Goal: Entertainment & Leisure: Browse casually

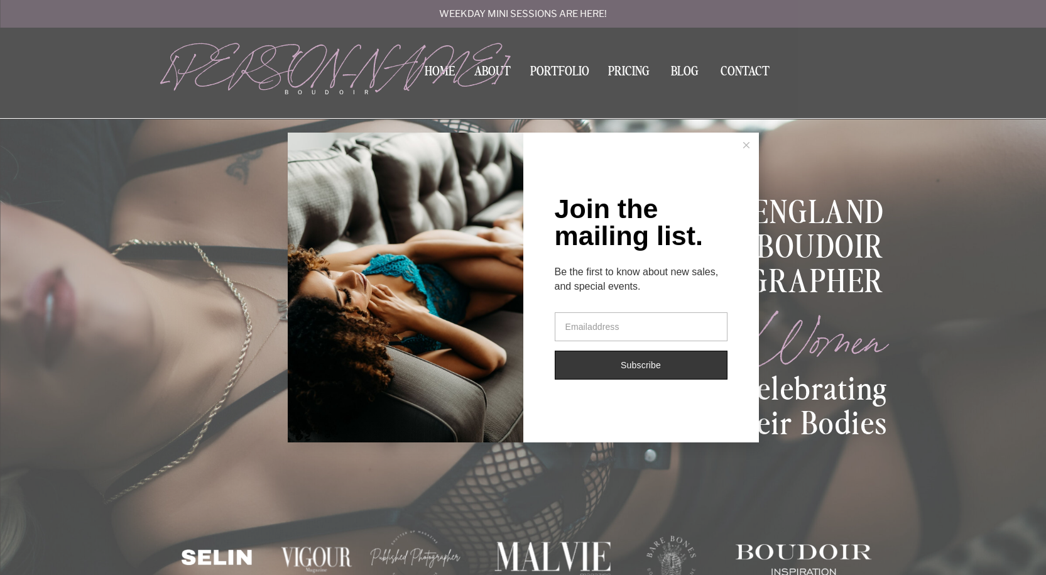
click at [743, 146] on icon at bounding box center [746, 145] width 6 height 6
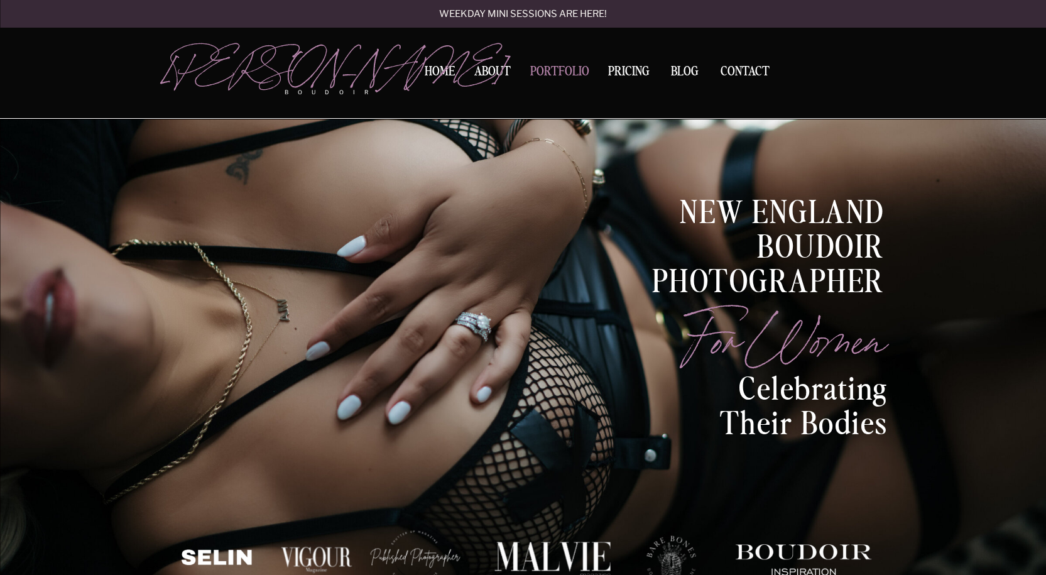
click at [564, 72] on nav "Portfolio" at bounding box center [560, 73] width 68 height 17
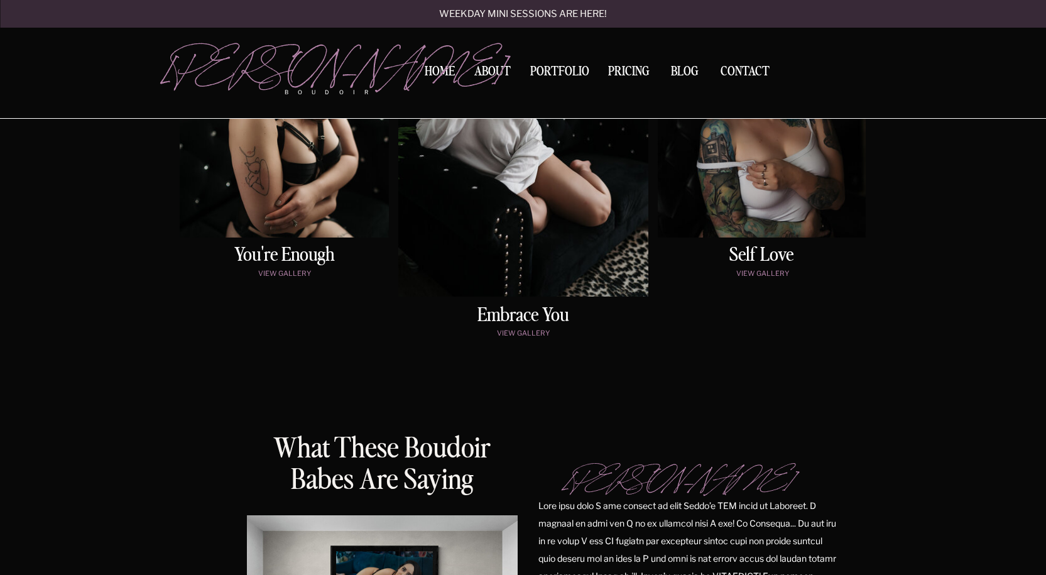
scroll to position [628, 0]
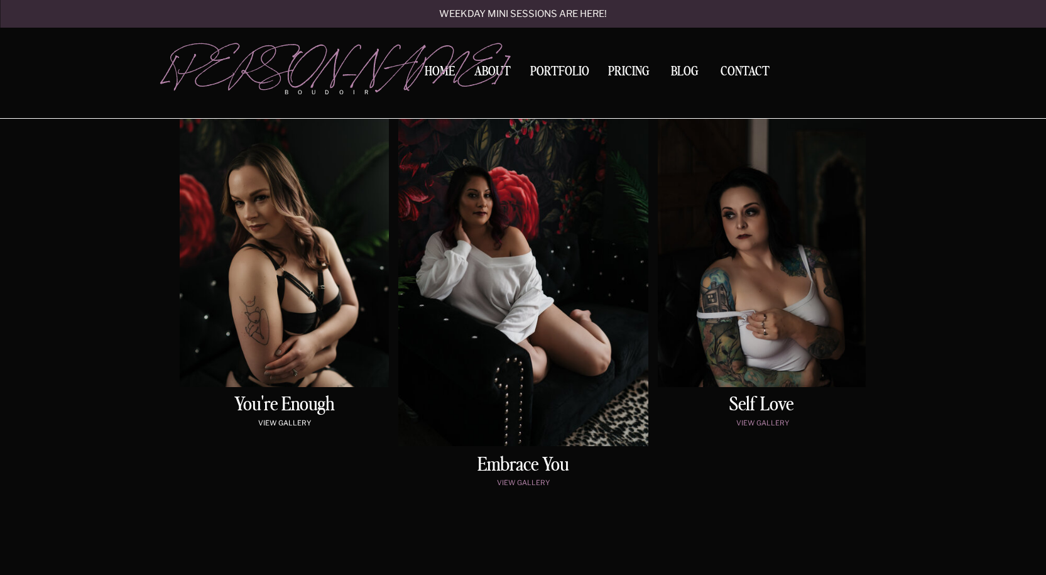
click at [292, 424] on p "view gallery" at bounding box center [285, 424] width 204 height 11
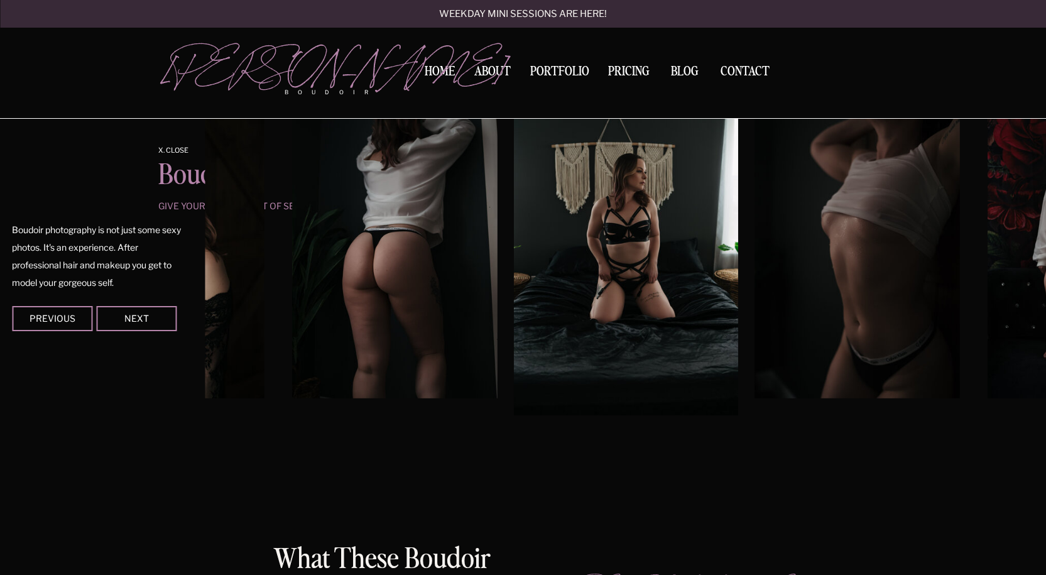
scroll to position [1173, 0]
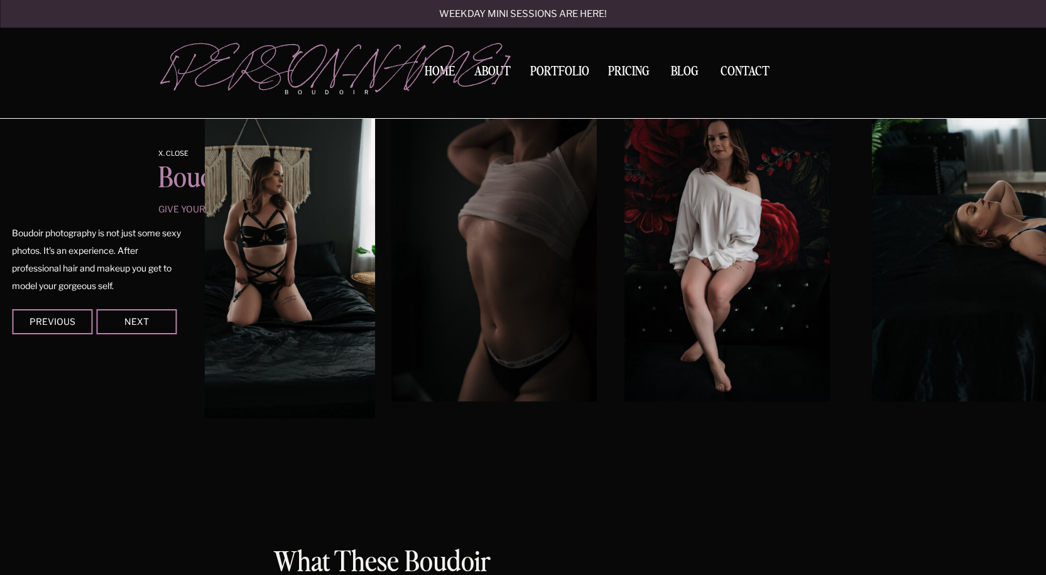
click at [536, 272] on img at bounding box center [493, 248] width 205 height 308
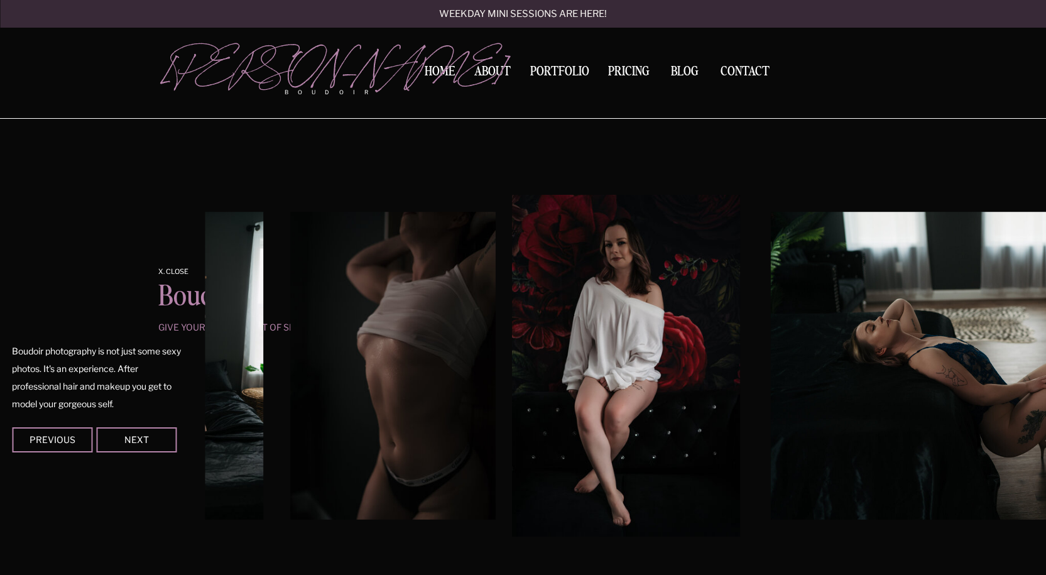
scroll to position [1047, 0]
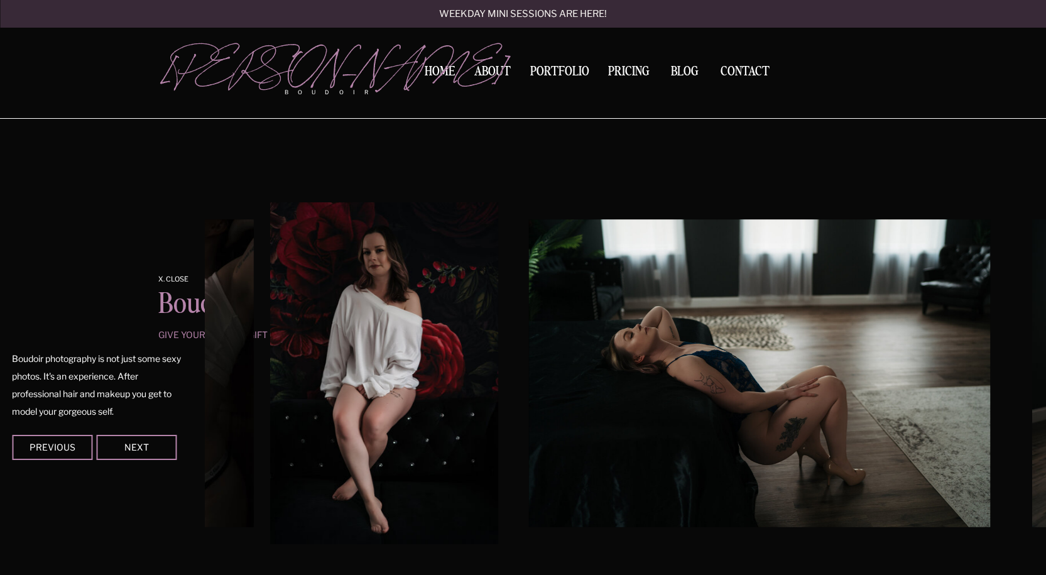
click at [572, 315] on img at bounding box center [759, 373] width 461 height 308
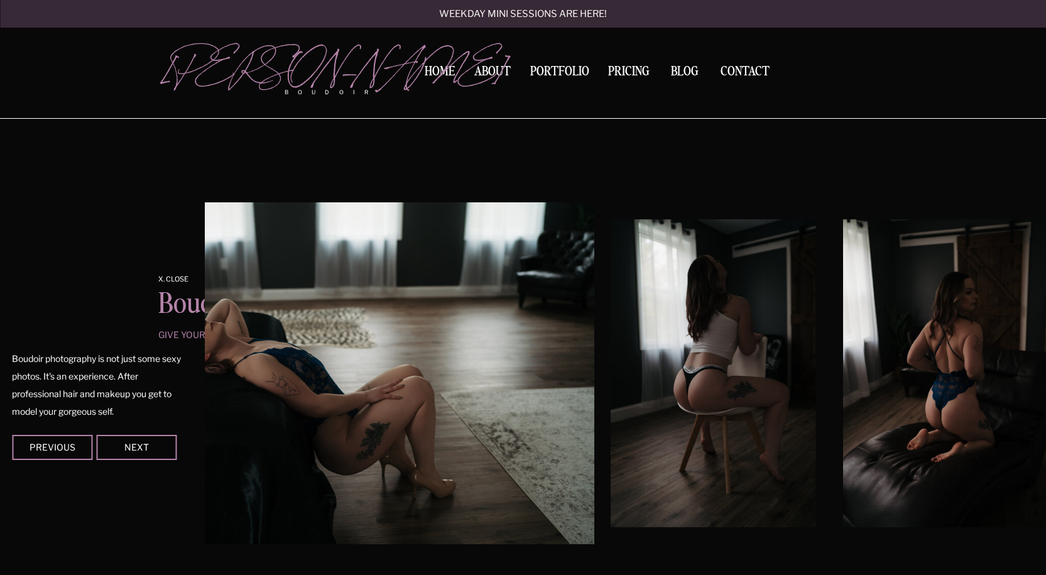
click at [479, 296] on img at bounding box center [338, 373] width 513 height 342
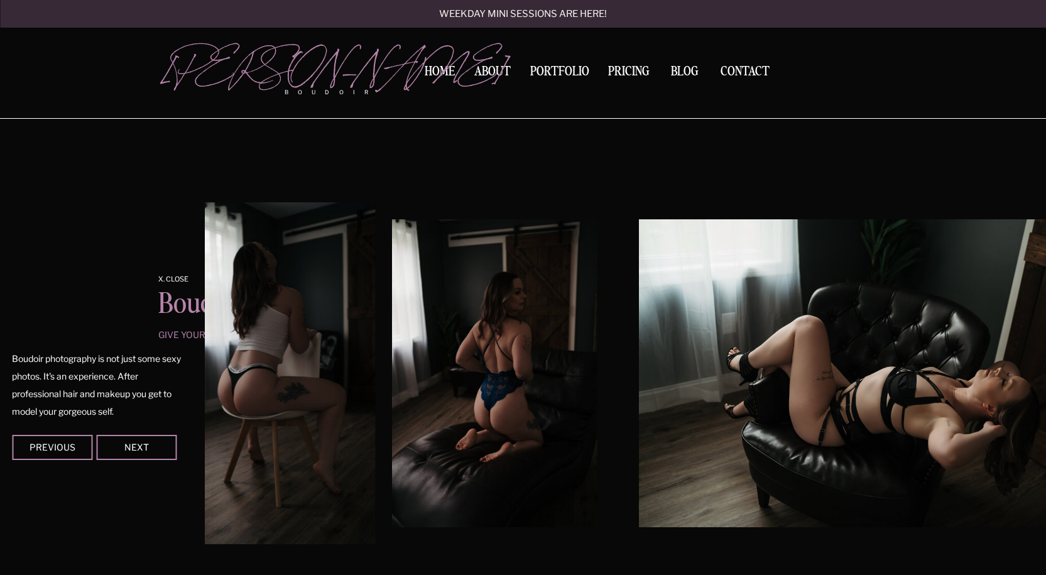
click at [301, 319] on img at bounding box center [262, 373] width 228 height 342
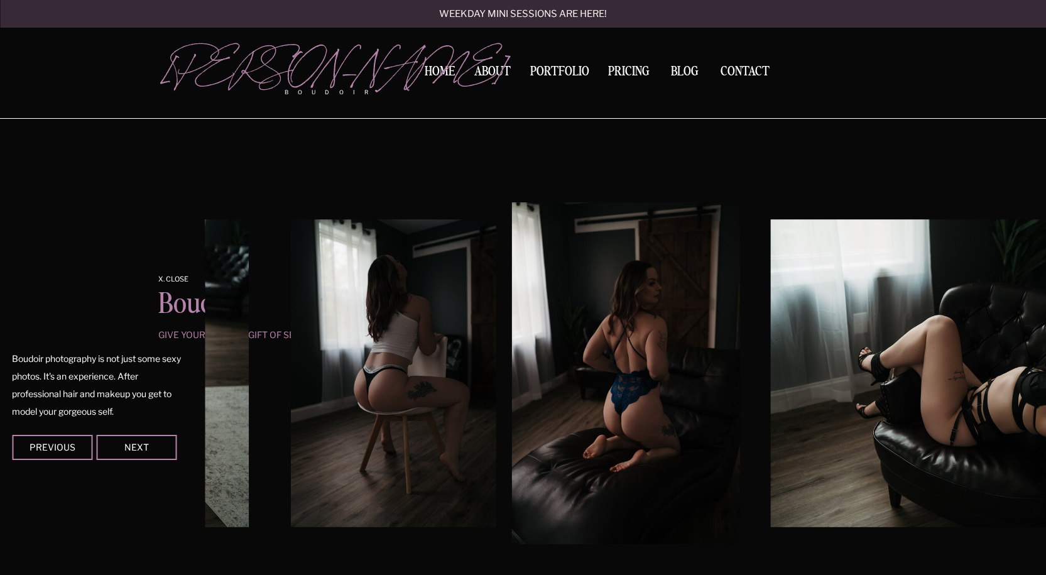
click at [512, 342] on img at bounding box center [626, 373] width 228 height 342
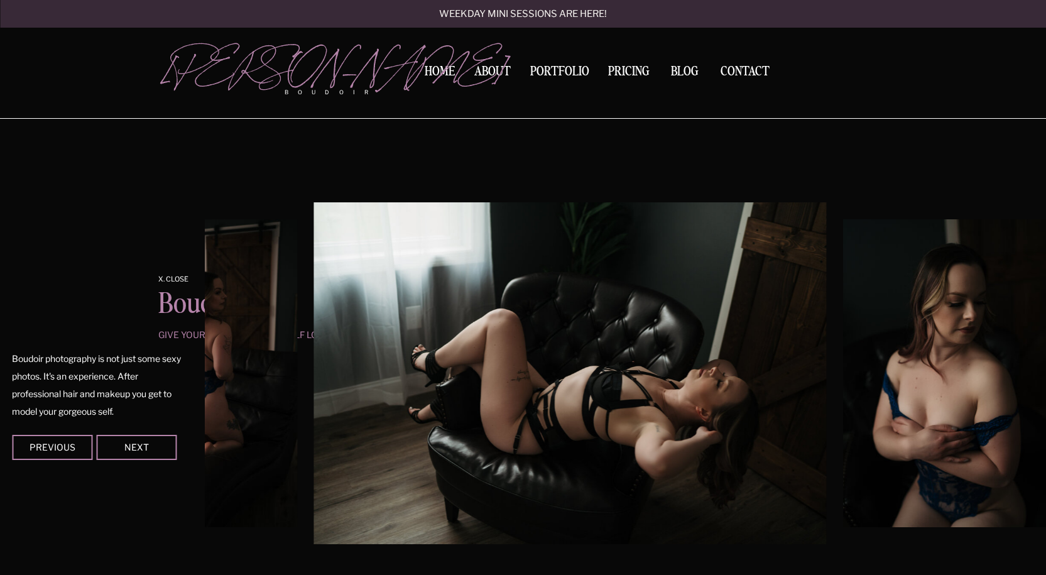
click at [535, 347] on img at bounding box center [570, 373] width 513 height 342
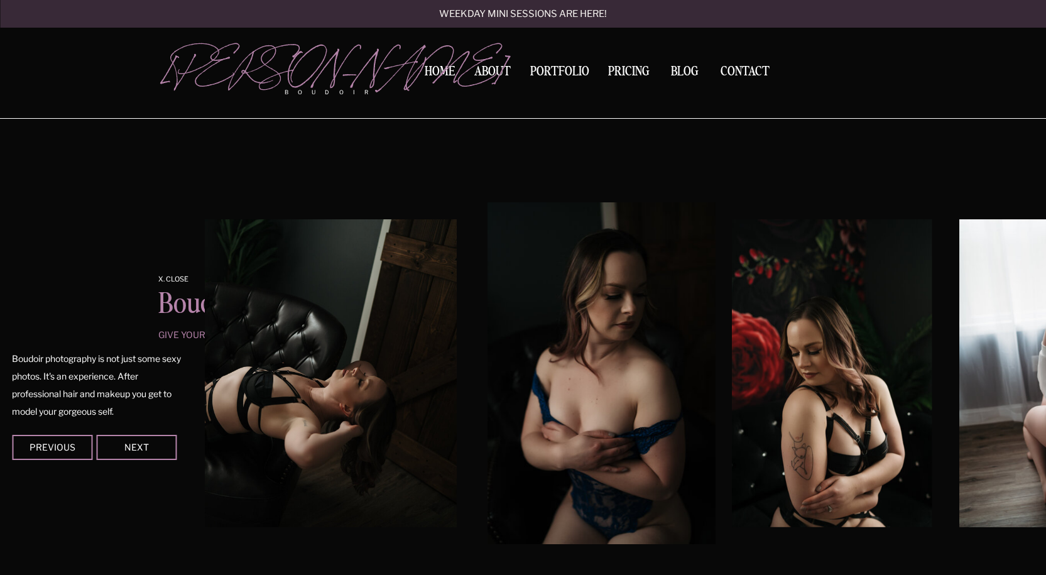
click at [732, 346] on img at bounding box center [832, 373] width 200 height 308
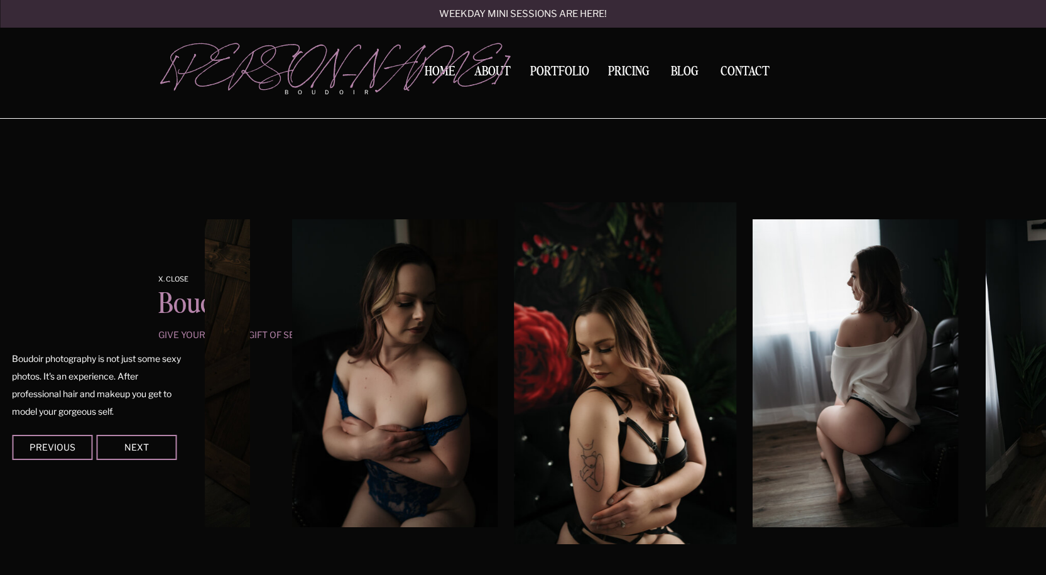
click at [139, 273] on div "Contact BLOG Pricing Portfolio About Home boudoir [GEOGRAPHIC_DATA][PERSON_NAME…" at bounding box center [523, 520] width 1046 height 3135
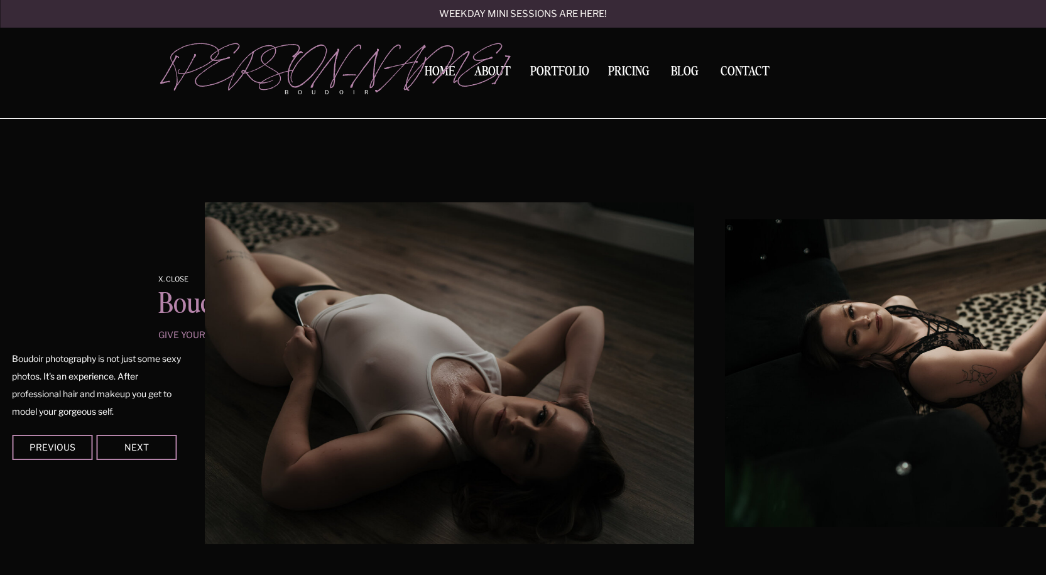
click at [352, 316] on img at bounding box center [438, 373] width 513 height 342
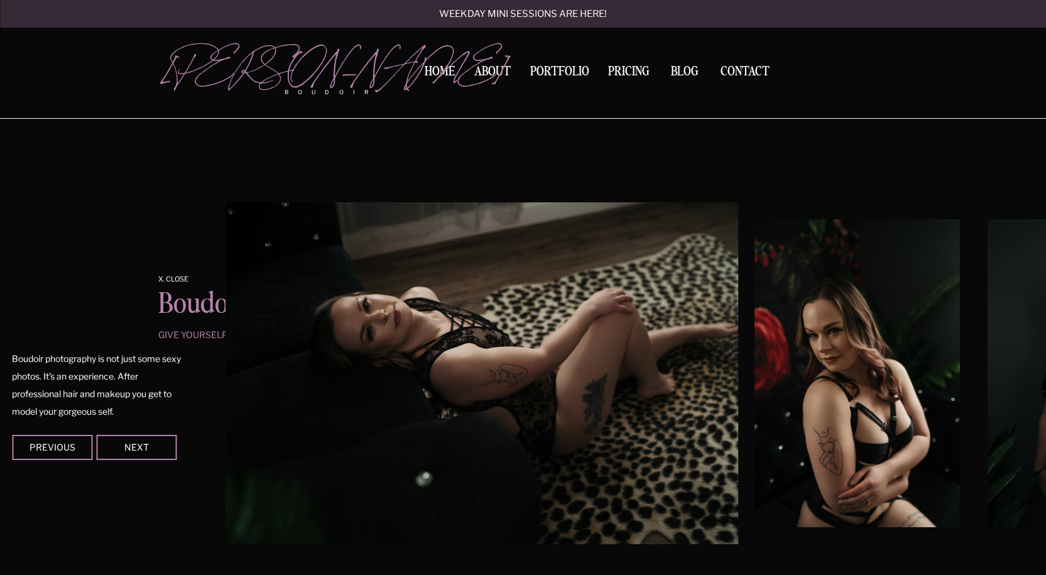
click at [184, 240] on div "Contact BLOG Pricing Portfolio About Home boudoir [GEOGRAPHIC_DATA][PERSON_NAME…" at bounding box center [523, 520] width 1046 height 3135
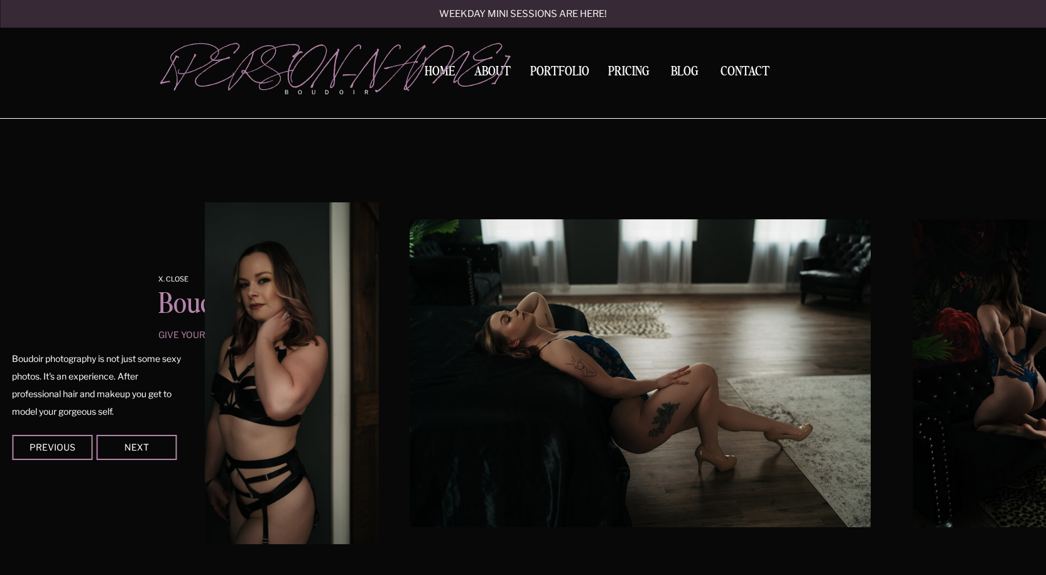
click at [204, 265] on div "Contact BLOG Pricing Portfolio About Home boudoir [GEOGRAPHIC_DATA][PERSON_NAME…" at bounding box center [523, 520] width 1046 height 3135
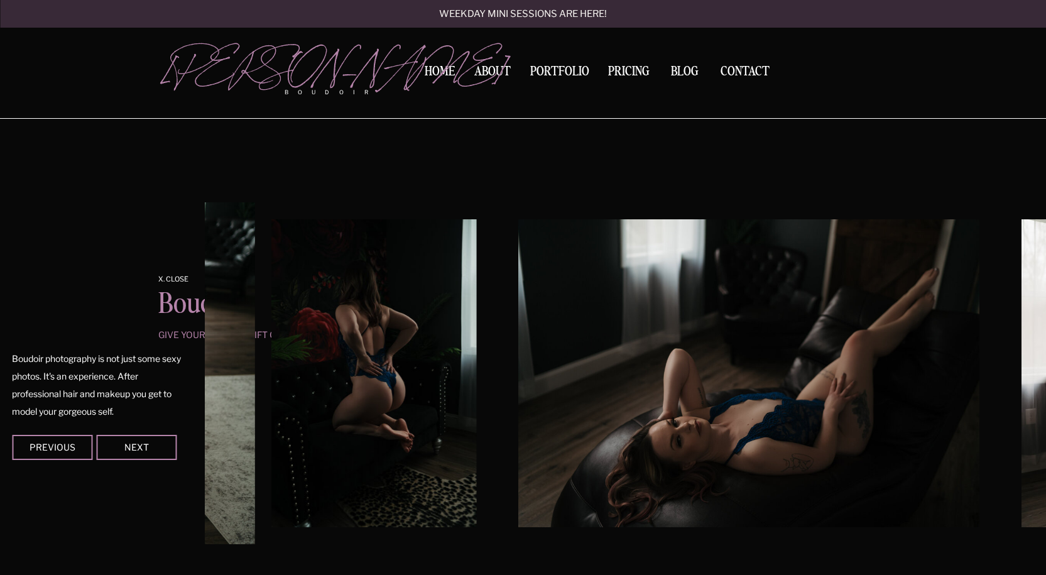
click at [59, 251] on div "Contact BLOG Pricing Portfolio About Home boudoir [GEOGRAPHIC_DATA][PERSON_NAME…" at bounding box center [523, 520] width 1046 height 3135
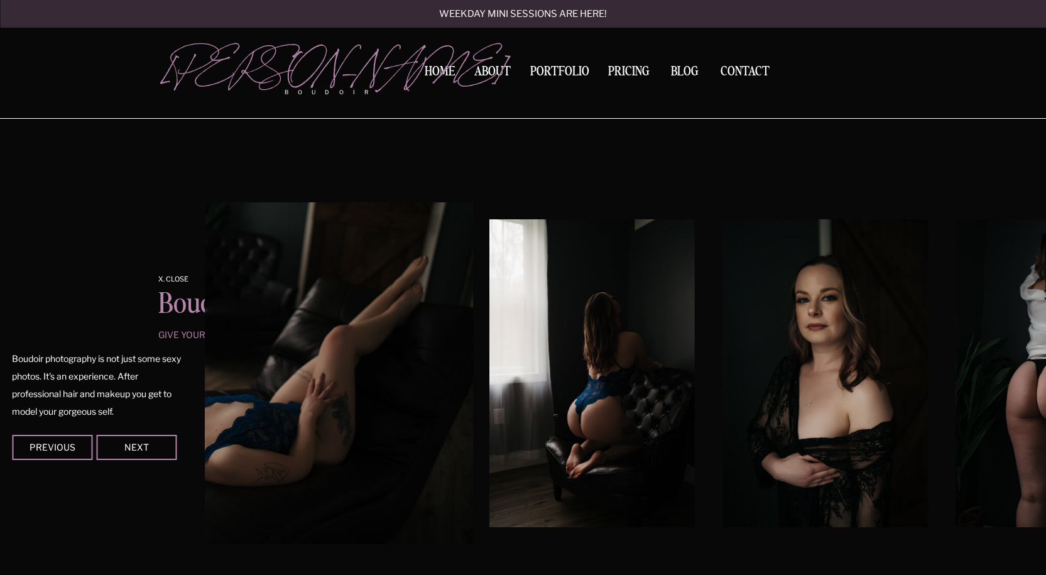
click at [138, 254] on div "Contact BLOG Pricing Portfolio About Home boudoir [GEOGRAPHIC_DATA][PERSON_NAME…" at bounding box center [523, 520] width 1046 height 3135
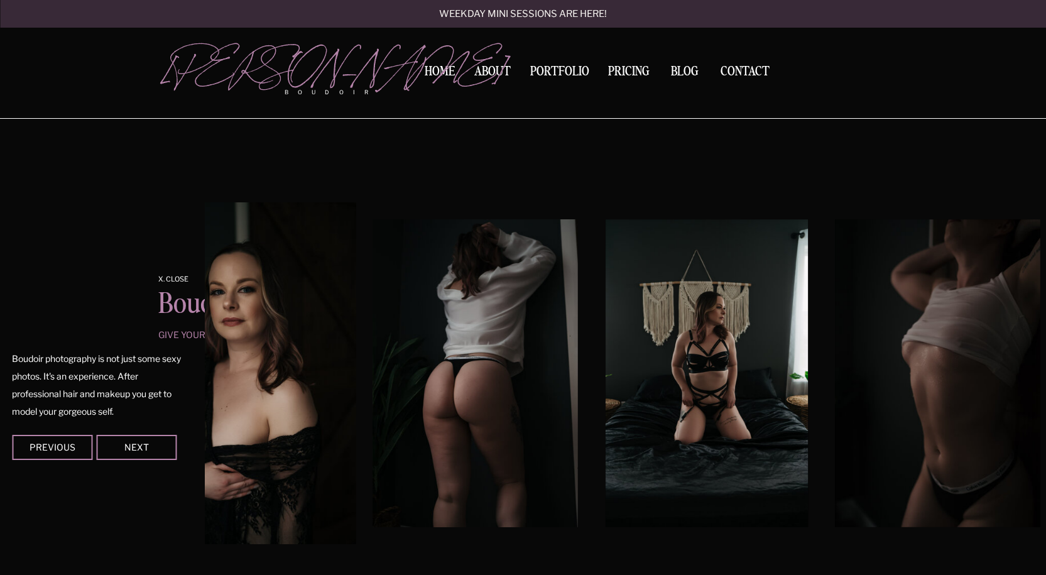
click at [348, 312] on img at bounding box center [242, 373] width 228 height 342
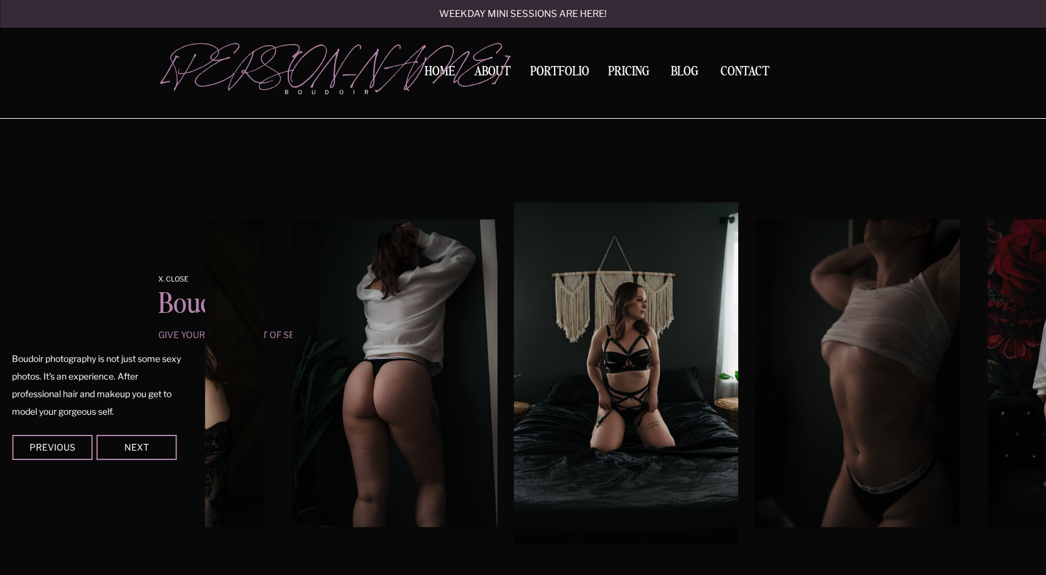
scroll to position [628, 0]
